Goal: Use online tool/utility: Utilize a website feature to perform a specific function

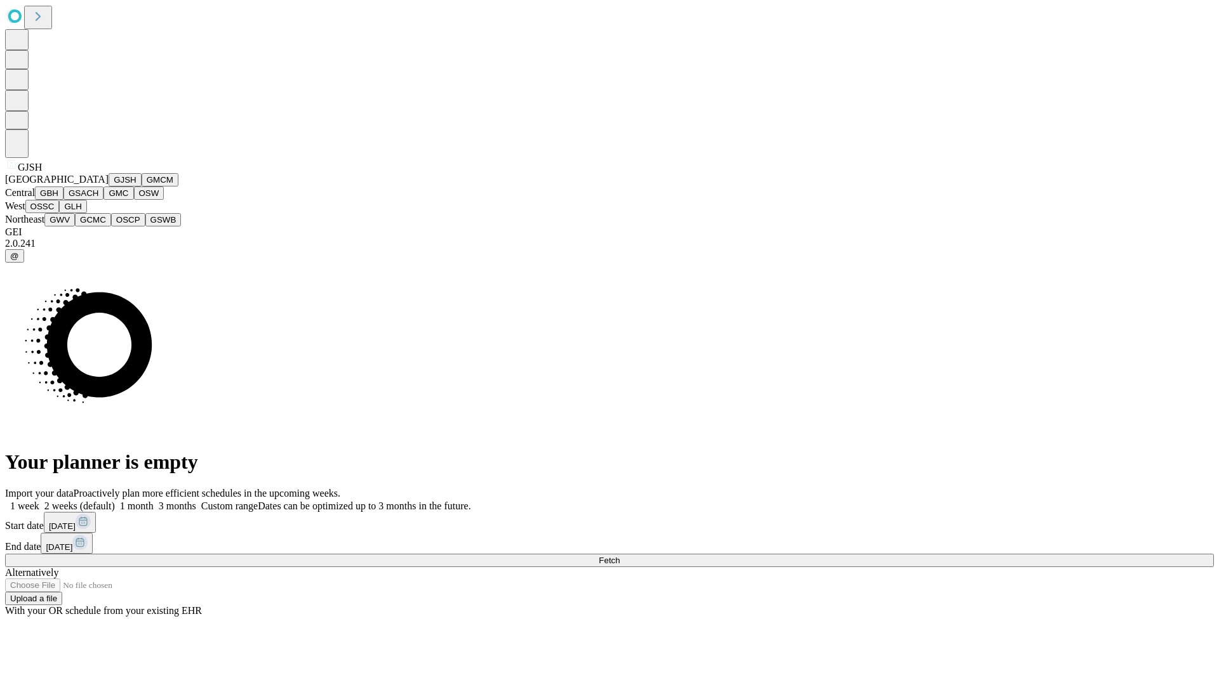
click at [109, 187] on button "GJSH" at bounding box center [125, 179] width 33 height 13
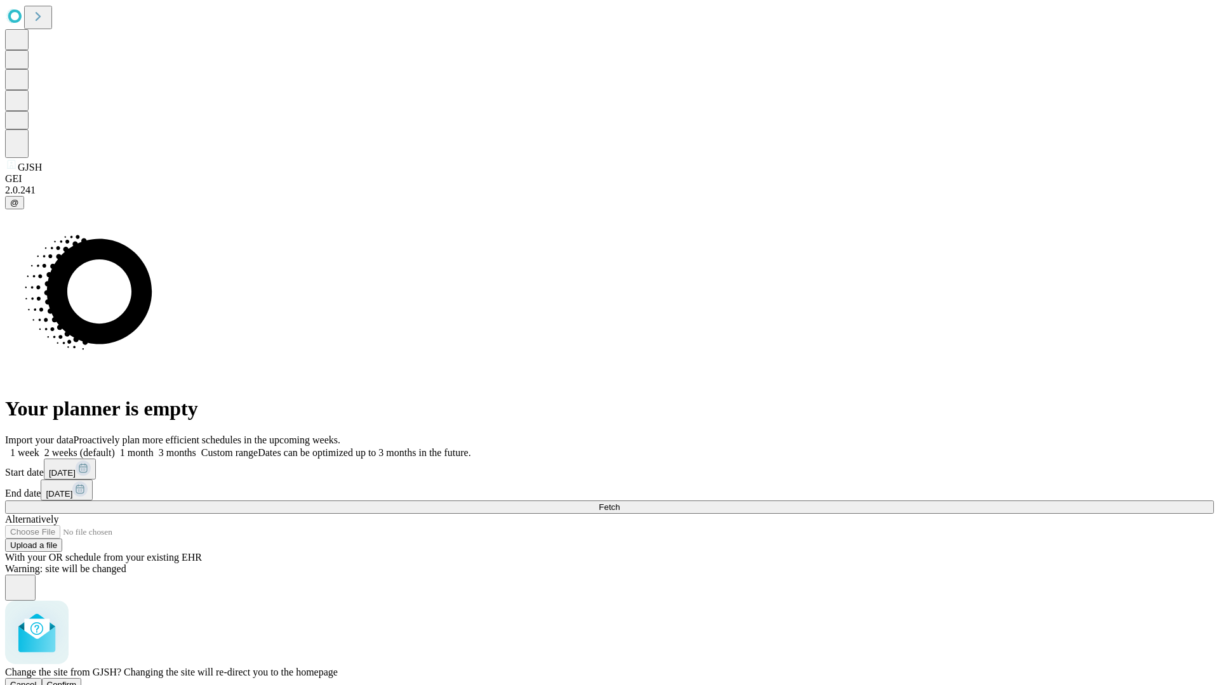
click at [77, 680] on span "Confirm" at bounding box center [62, 685] width 30 height 10
click at [154, 447] on label "1 month" at bounding box center [134, 452] width 39 height 11
click at [619, 503] on span "Fetch" at bounding box center [609, 508] width 21 height 10
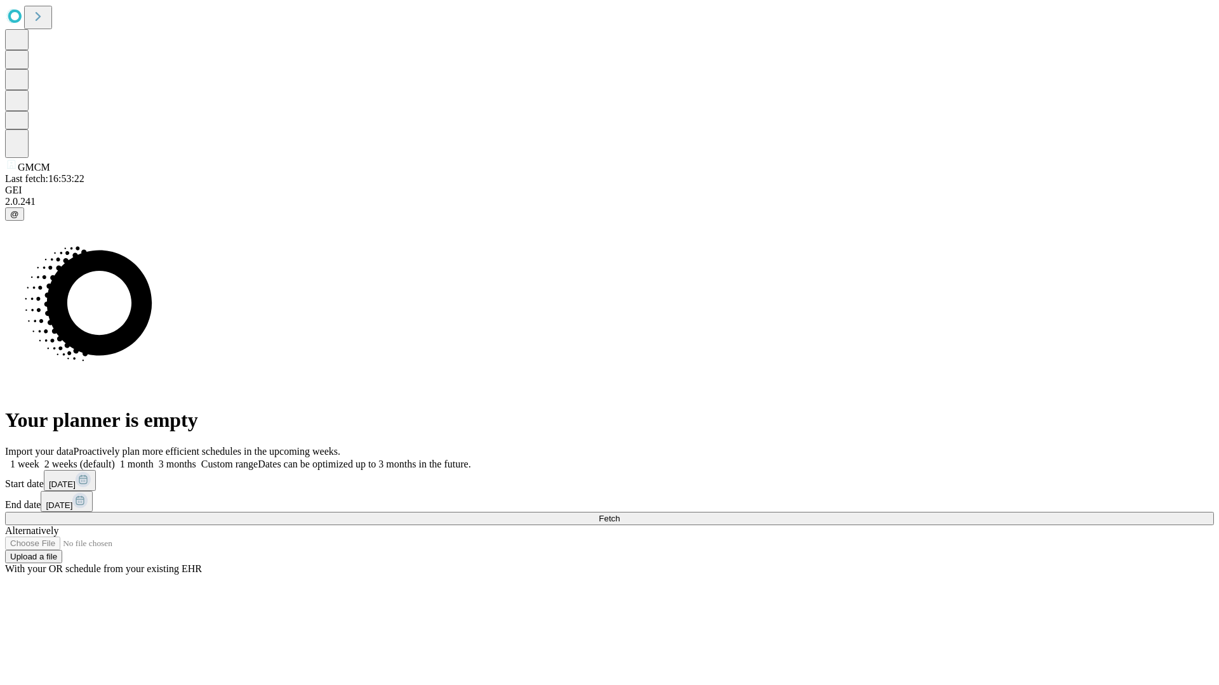
click at [154, 459] on label "1 month" at bounding box center [134, 464] width 39 height 11
click at [619, 514] on span "Fetch" at bounding box center [609, 519] width 21 height 10
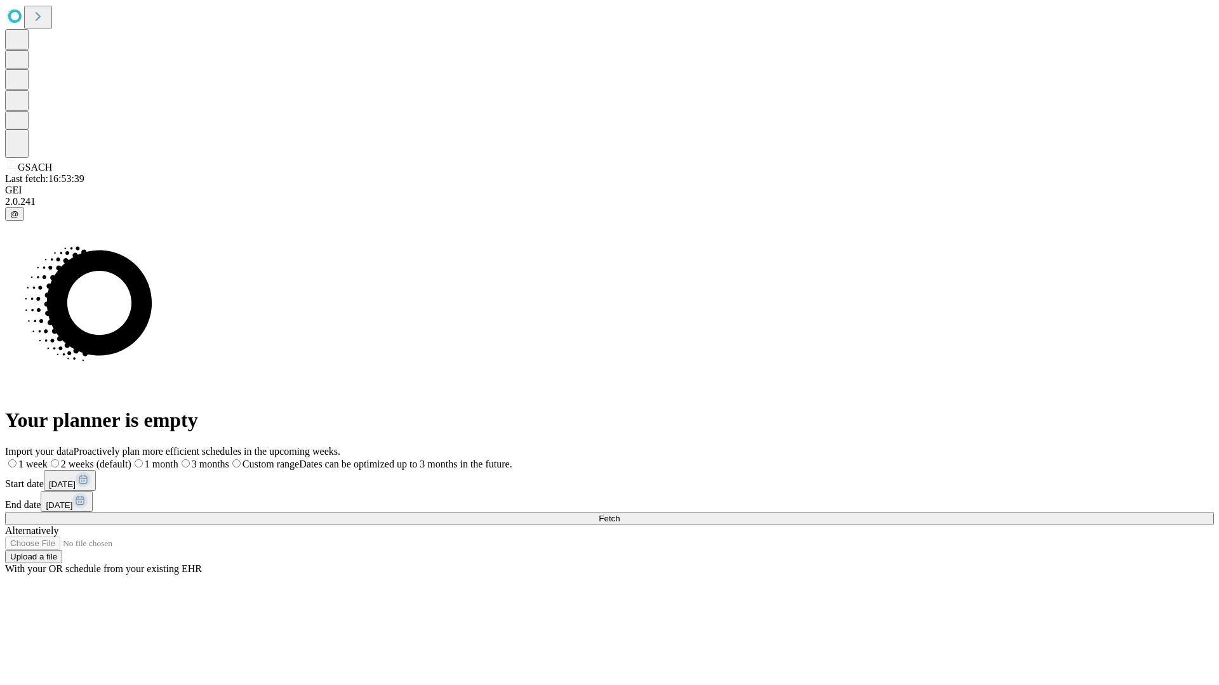
click at [178, 459] on label "1 month" at bounding box center [154, 464] width 47 height 11
click at [619, 514] on span "Fetch" at bounding box center [609, 519] width 21 height 10
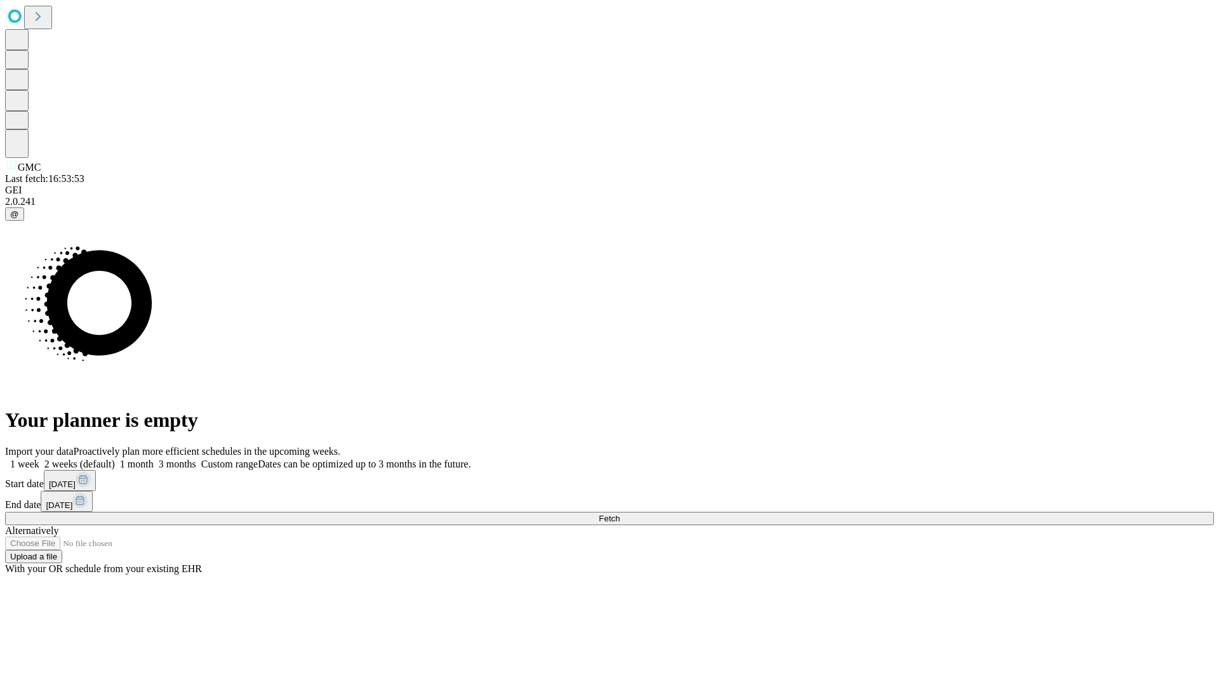
click at [154, 459] on label "1 month" at bounding box center [134, 464] width 39 height 11
click at [619, 514] on span "Fetch" at bounding box center [609, 519] width 21 height 10
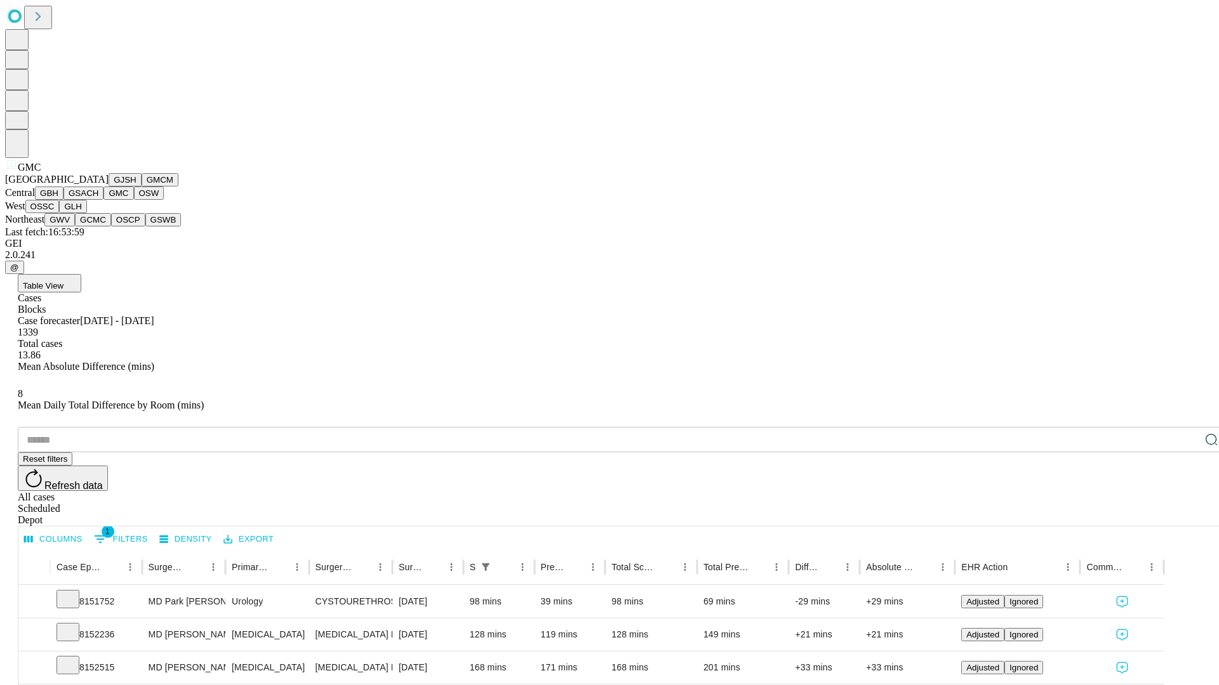
click at [134, 200] on button "OSW" at bounding box center [149, 193] width 30 height 13
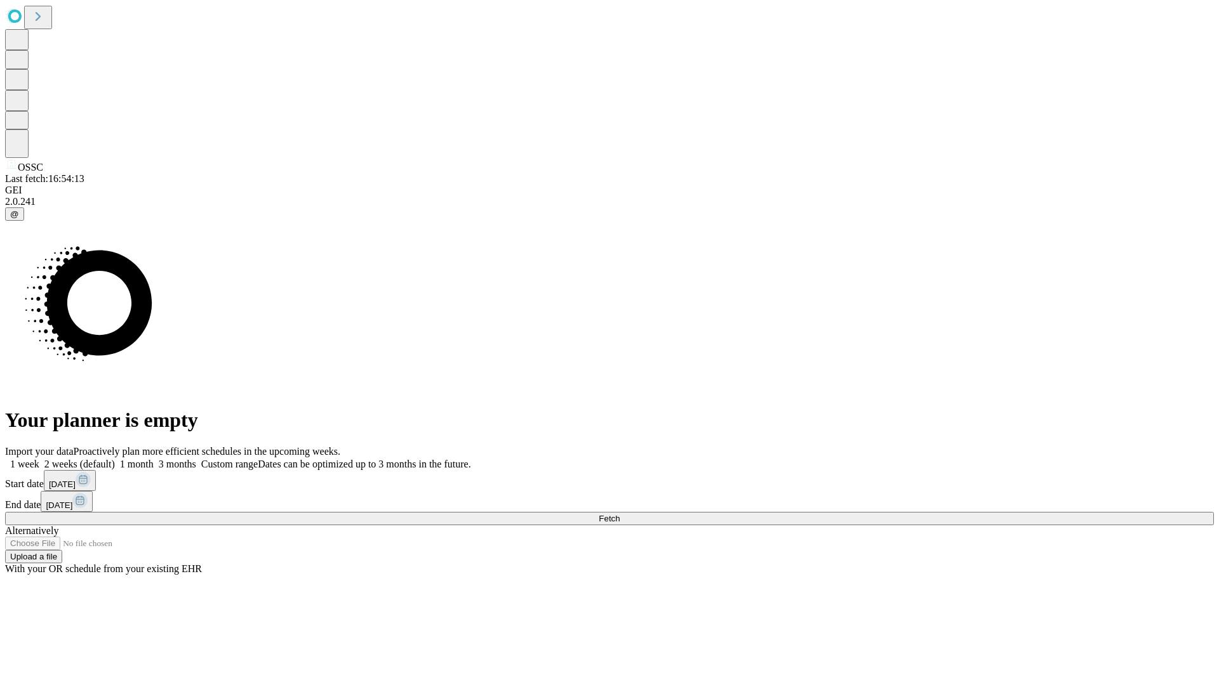
click at [154, 459] on label "1 month" at bounding box center [134, 464] width 39 height 11
click at [619, 514] on span "Fetch" at bounding box center [609, 519] width 21 height 10
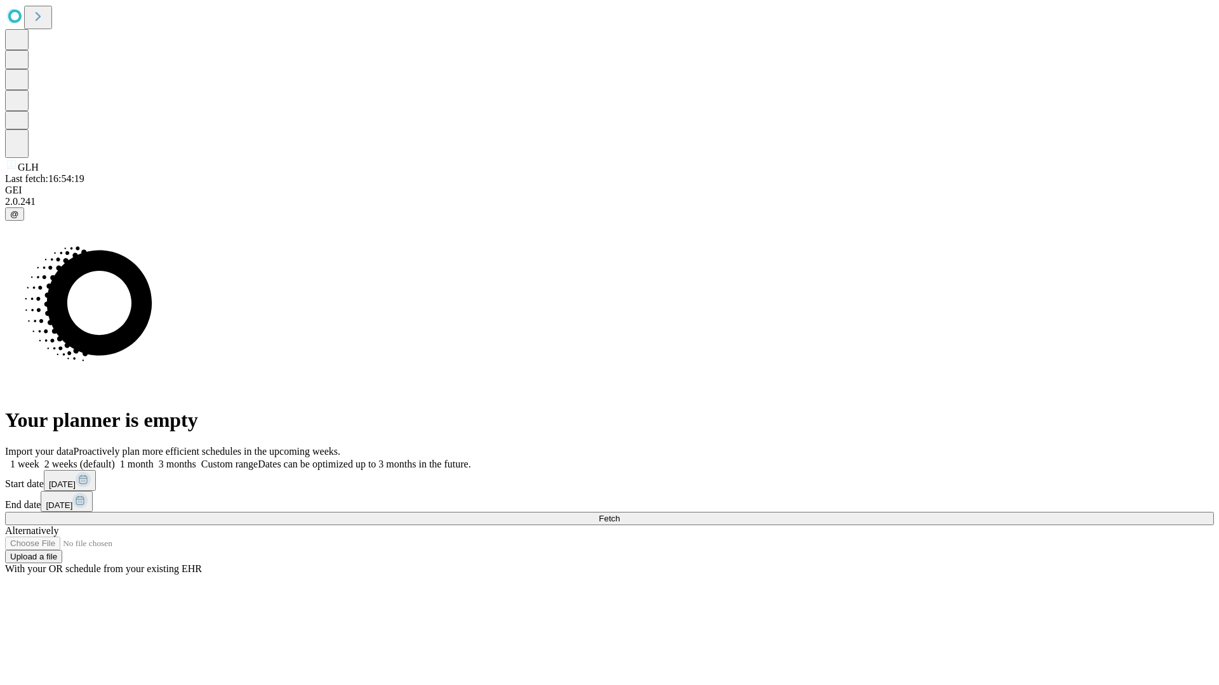
click at [154, 459] on label "1 month" at bounding box center [134, 464] width 39 height 11
click at [619, 514] on span "Fetch" at bounding box center [609, 519] width 21 height 10
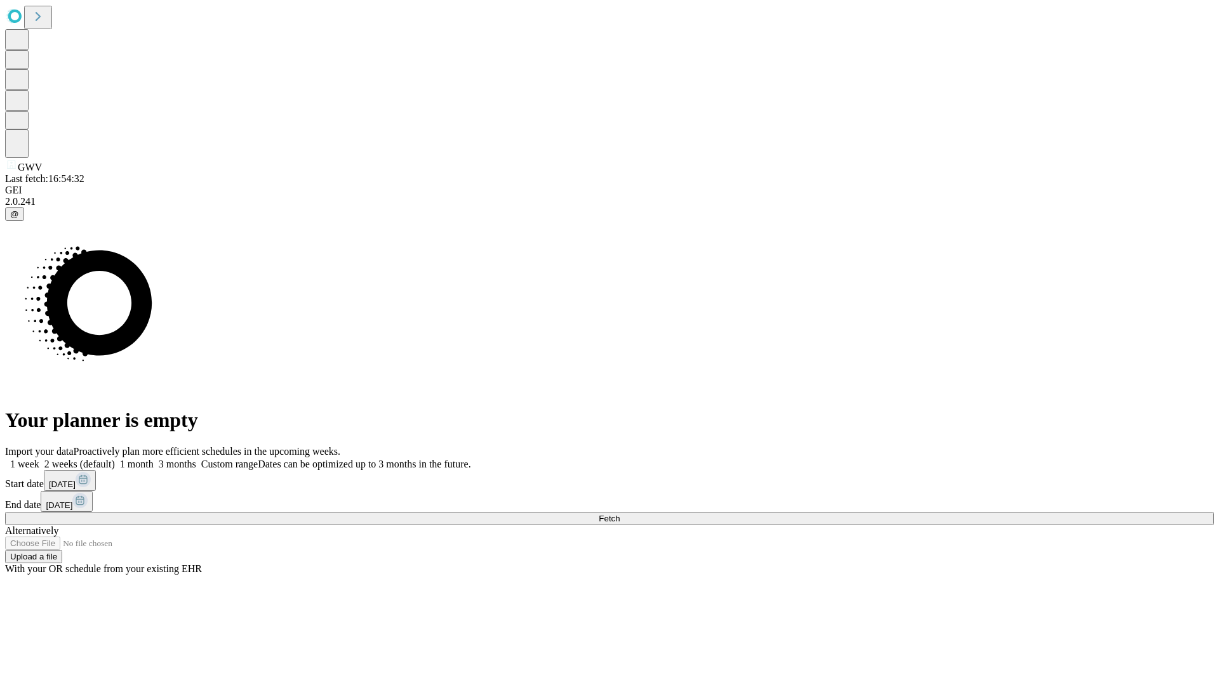
click at [154, 459] on label "1 month" at bounding box center [134, 464] width 39 height 11
click at [619, 514] on span "Fetch" at bounding box center [609, 519] width 21 height 10
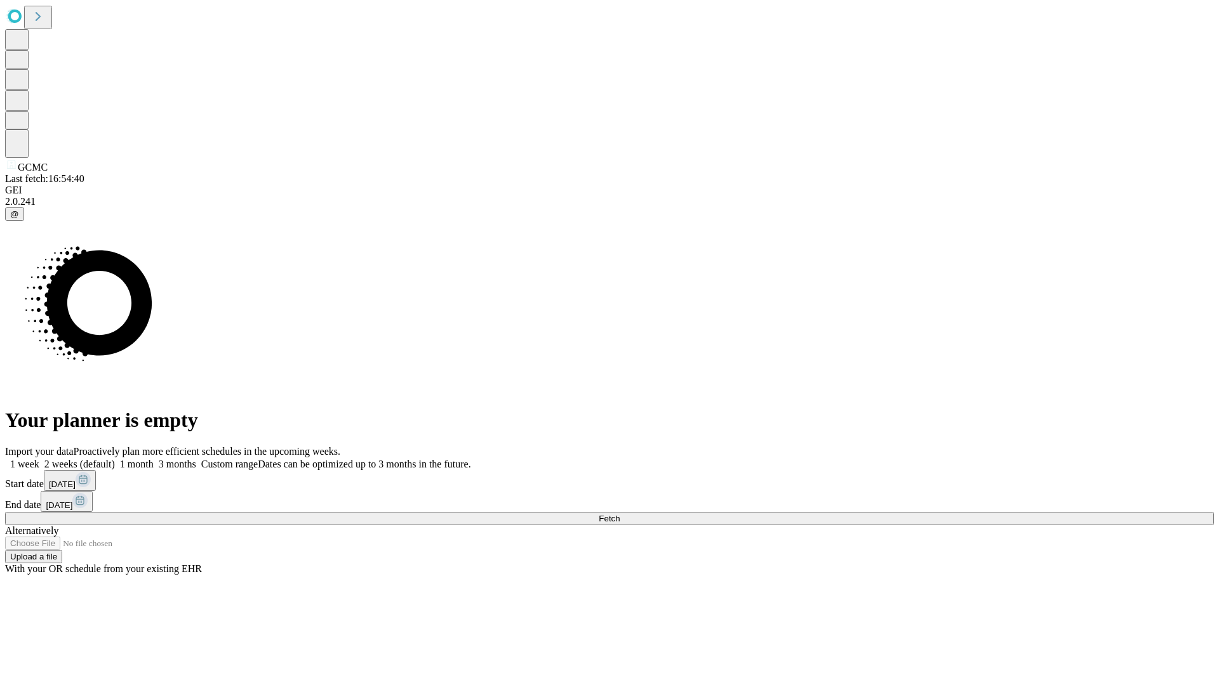
click at [154, 459] on label "1 month" at bounding box center [134, 464] width 39 height 11
click at [619, 514] on span "Fetch" at bounding box center [609, 519] width 21 height 10
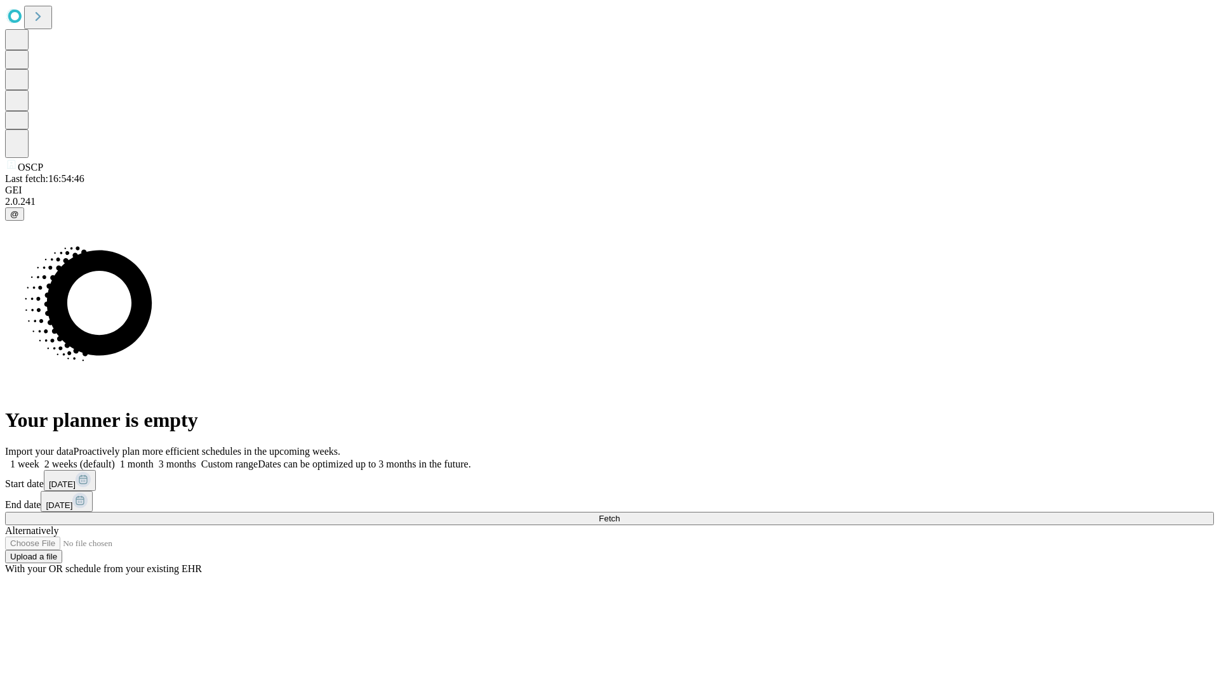
click at [619, 514] on span "Fetch" at bounding box center [609, 519] width 21 height 10
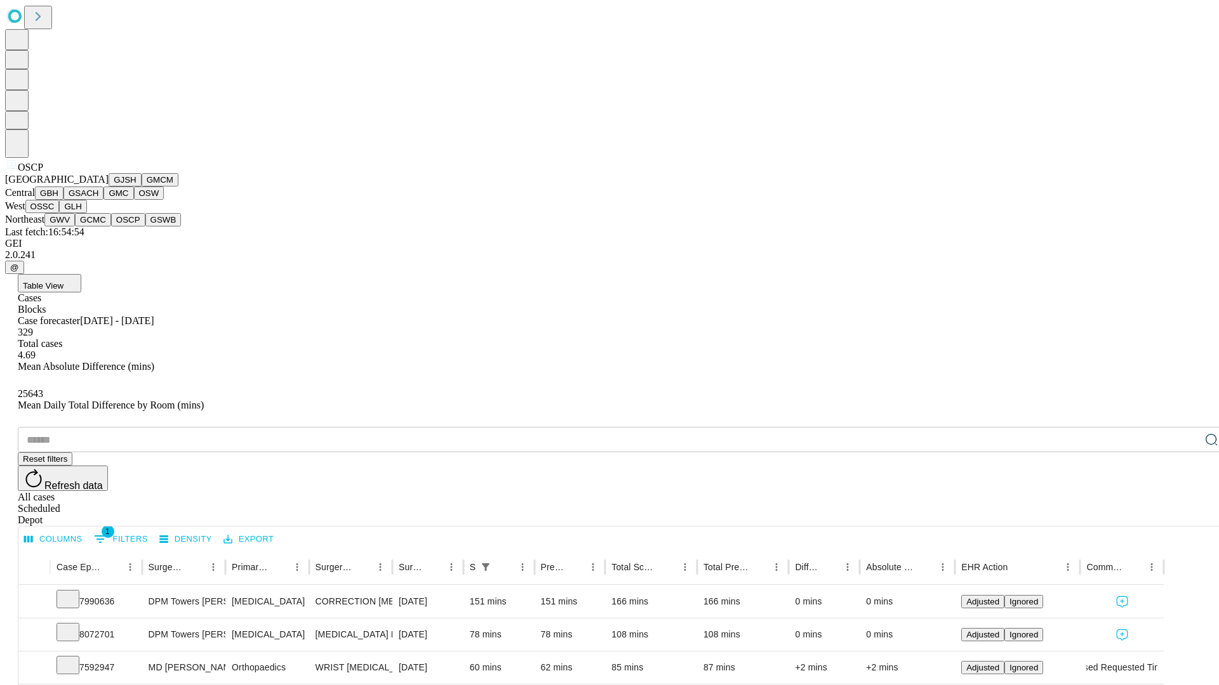
click at [145, 227] on button "GSWB" at bounding box center [163, 219] width 36 height 13
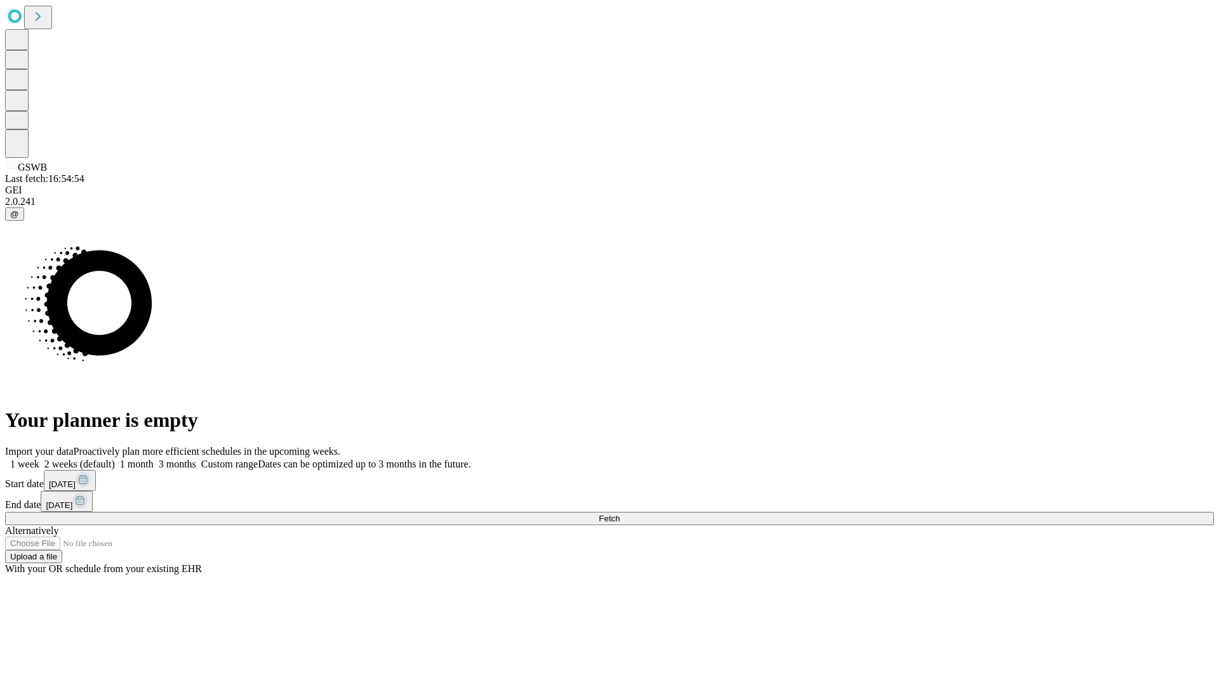
click at [619, 514] on span "Fetch" at bounding box center [609, 519] width 21 height 10
